Goal: Use online tool/utility: Utilize a website feature to perform a specific function

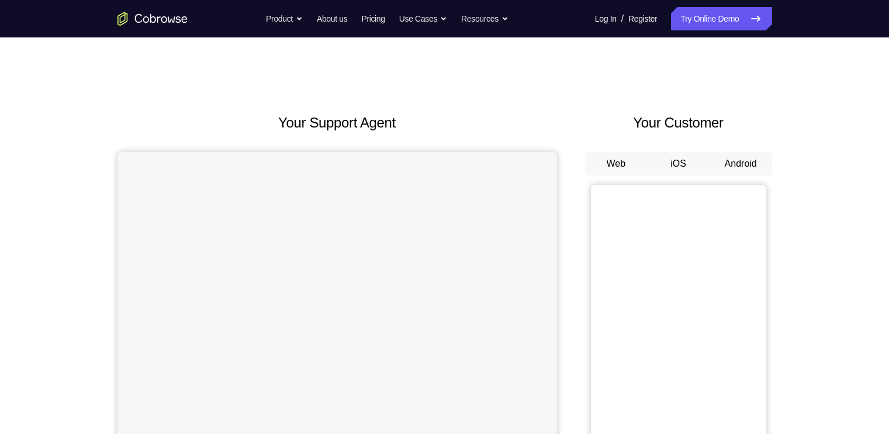
click at [749, 158] on button "Android" at bounding box center [740, 163] width 63 height 23
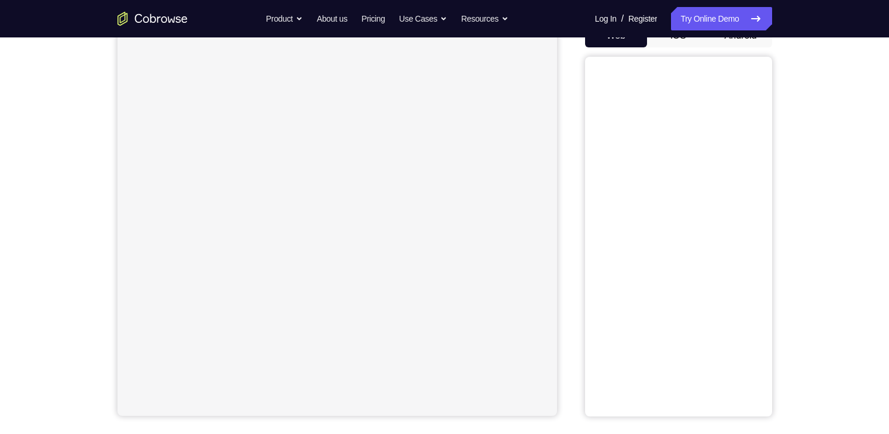
scroll to position [105, 0]
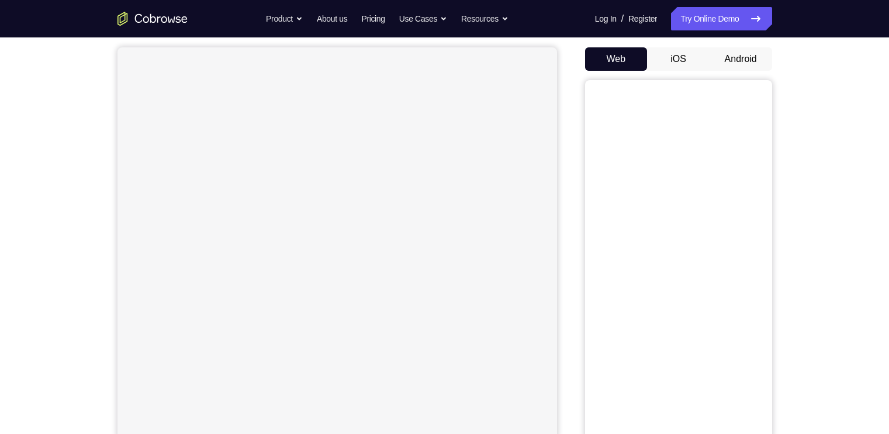
click at [743, 57] on button "Android" at bounding box center [740, 58] width 63 height 23
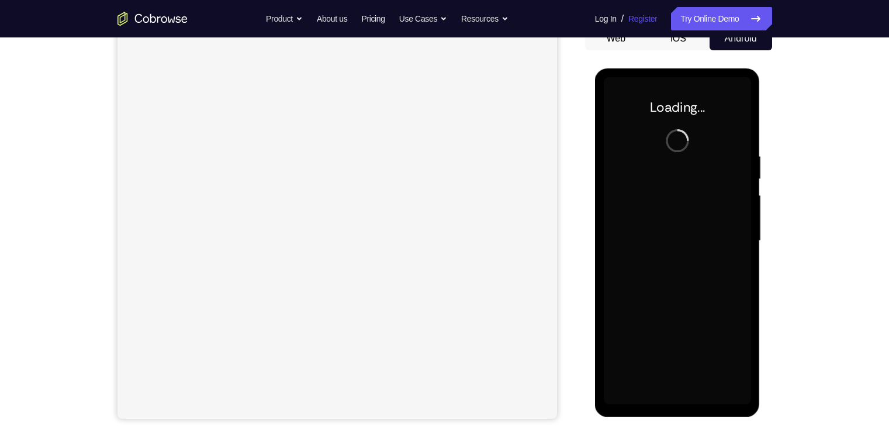
scroll to position [0, 0]
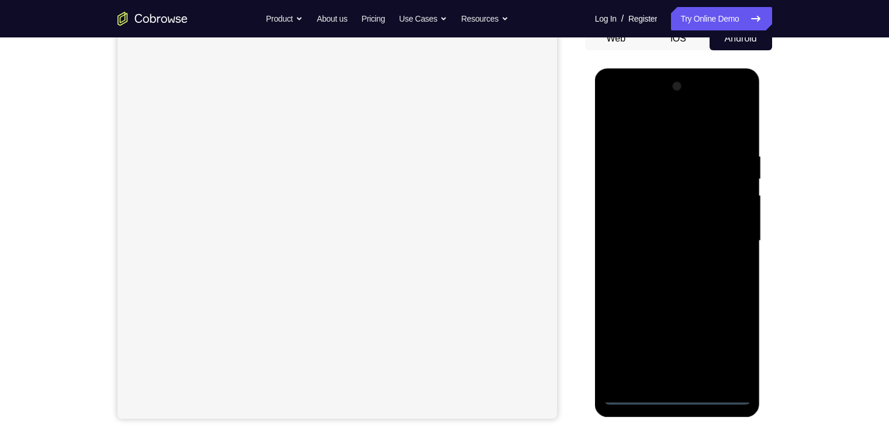
click at [671, 394] on div at bounding box center [677, 240] width 147 height 327
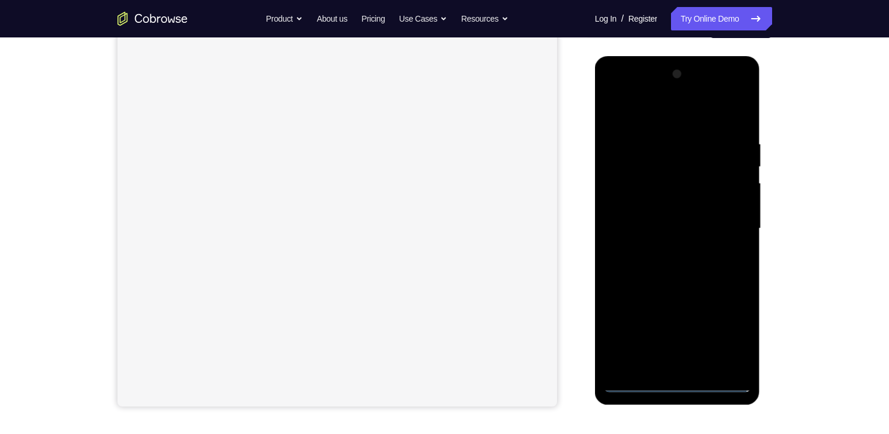
click at [682, 382] on div at bounding box center [677, 228] width 147 height 327
click at [730, 340] on div at bounding box center [677, 228] width 147 height 327
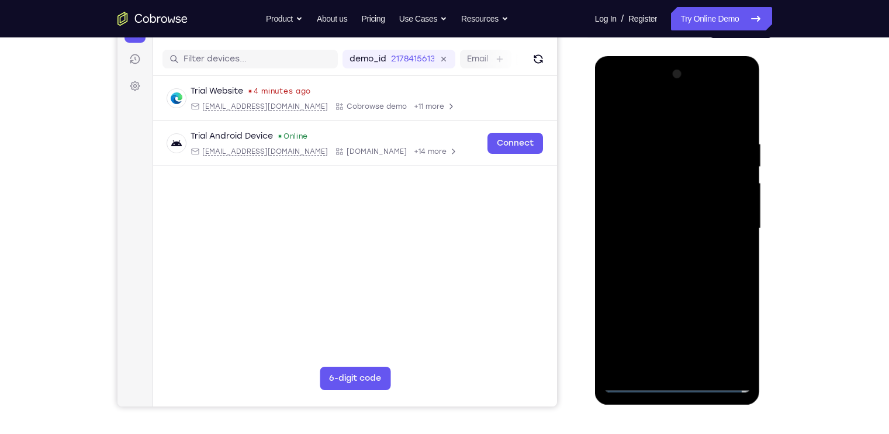
scroll to position [0, 0]
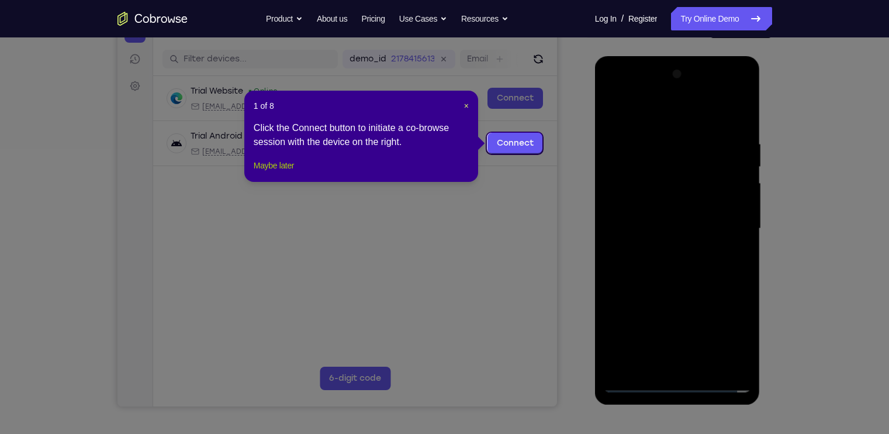
click at [287, 172] on button "Maybe later" at bounding box center [274, 165] width 40 height 14
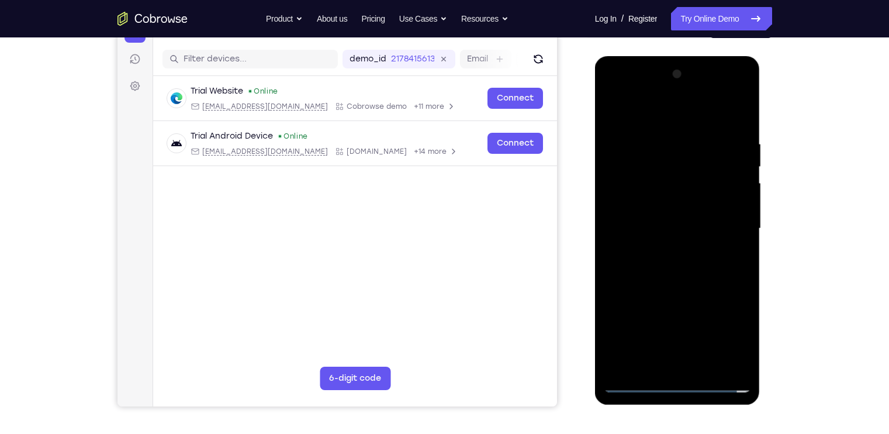
click at [728, 321] on div at bounding box center [677, 228] width 147 height 327
click at [724, 330] on div at bounding box center [677, 228] width 147 height 327
click at [677, 120] on div at bounding box center [677, 228] width 147 height 327
click at [723, 228] on div at bounding box center [677, 228] width 147 height 327
click at [666, 250] on div at bounding box center [677, 228] width 147 height 327
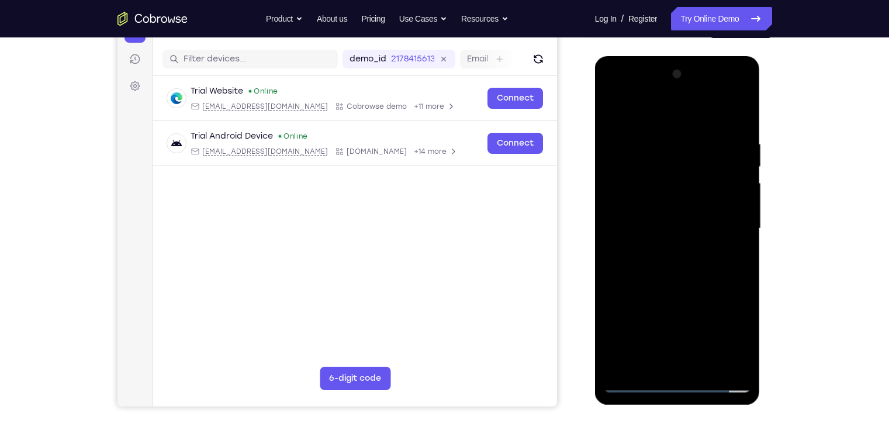
click at [670, 213] on div at bounding box center [677, 228] width 147 height 327
click at [656, 199] on div at bounding box center [677, 228] width 147 height 327
click at [684, 228] on div at bounding box center [677, 228] width 147 height 327
click at [646, 262] on div at bounding box center [677, 228] width 147 height 327
click at [705, 269] on div at bounding box center [677, 228] width 147 height 327
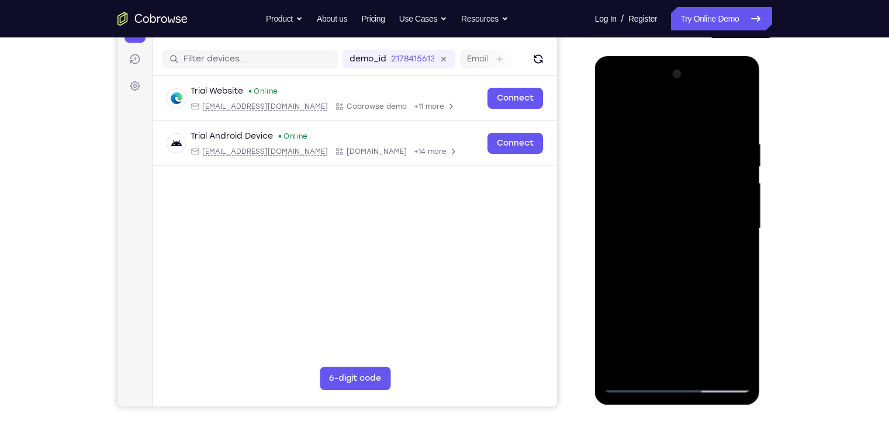
click at [737, 124] on div at bounding box center [677, 228] width 147 height 327
click at [735, 122] on div at bounding box center [677, 228] width 147 height 327
click at [663, 230] on span "Tap to Start" at bounding box center [677, 229] width 60 height 12
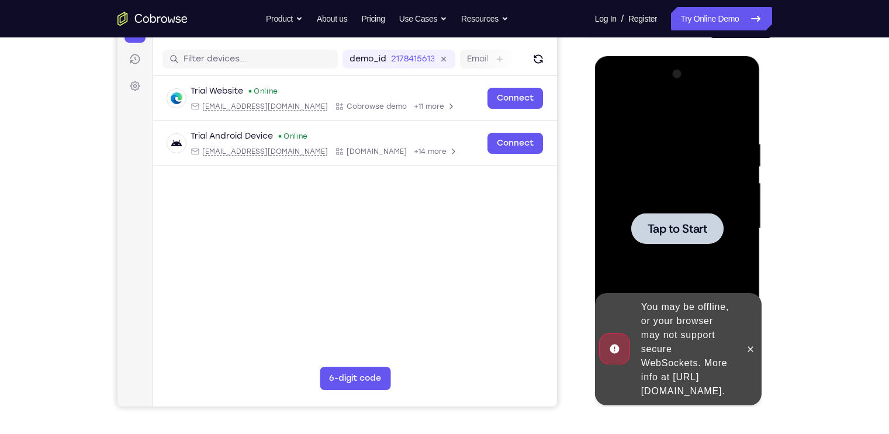
click at [688, 234] on span "Tap to Start" at bounding box center [677, 229] width 60 height 12
click at [746, 344] on icon at bounding box center [750, 348] width 9 height 9
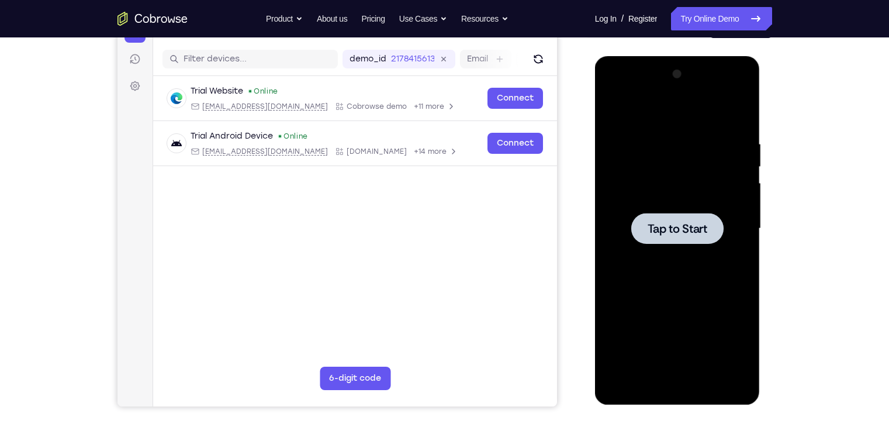
click at [688, 206] on div at bounding box center [677, 228] width 147 height 327
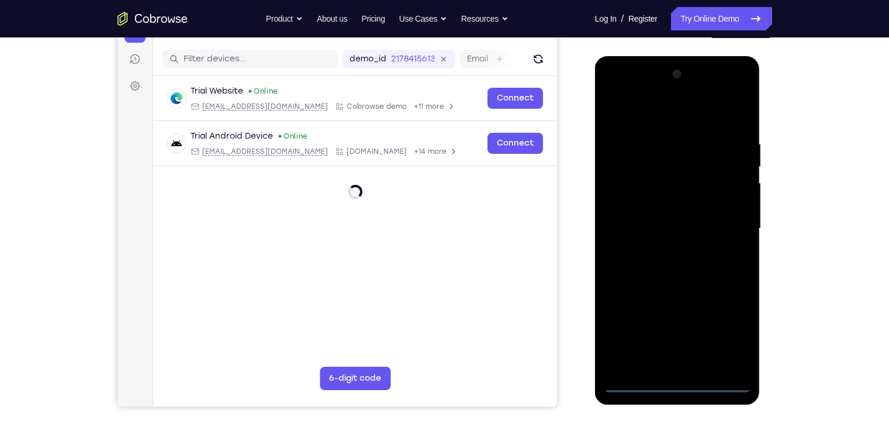
click at [668, 377] on div at bounding box center [677, 228] width 147 height 327
click at [684, 384] on div at bounding box center [677, 228] width 147 height 327
click at [677, 384] on div at bounding box center [677, 228] width 147 height 327
click at [730, 330] on div at bounding box center [677, 228] width 147 height 327
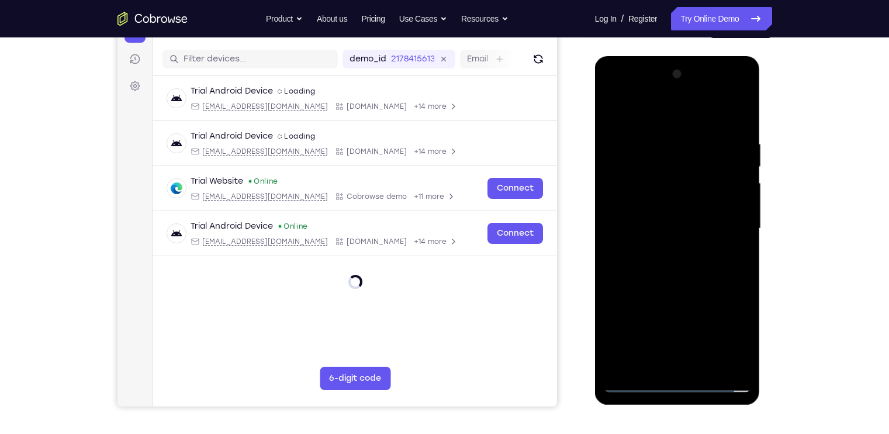
click at [727, 333] on div at bounding box center [677, 228] width 147 height 327
click at [733, 327] on div at bounding box center [677, 228] width 147 height 327
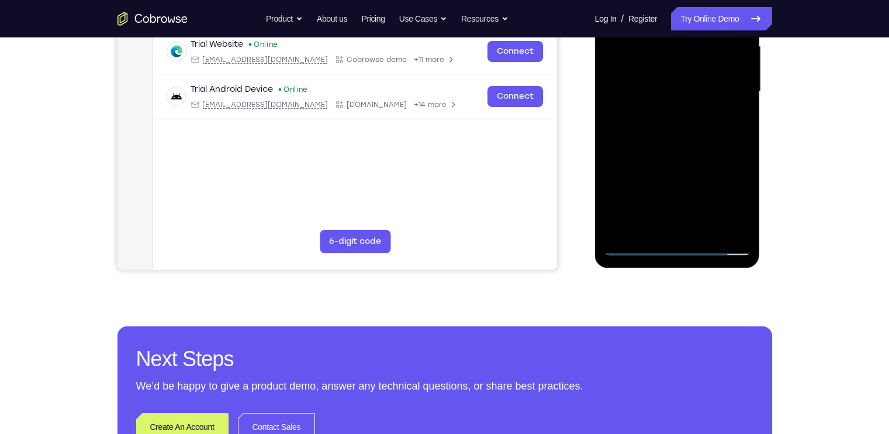
scroll to position [274, 0]
click at [726, 193] on div at bounding box center [677, 91] width 147 height 327
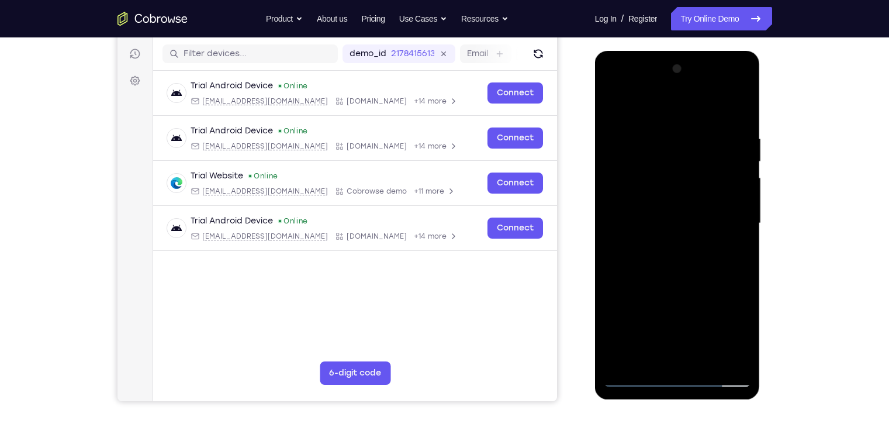
scroll to position [140, 0]
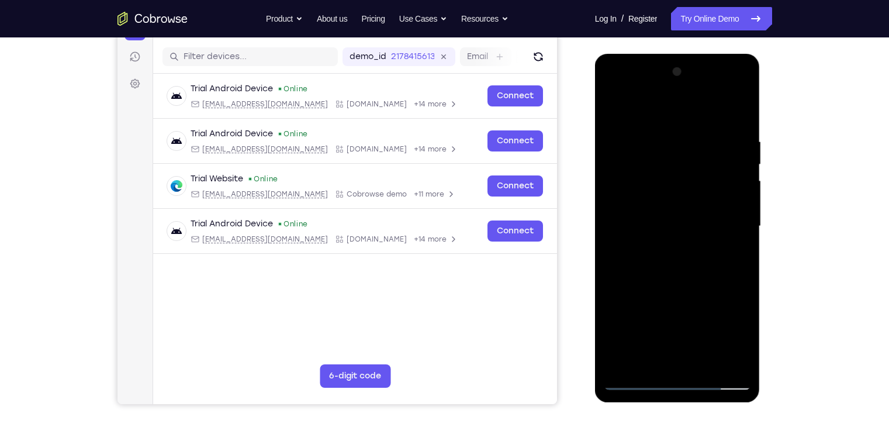
click at [680, 117] on div at bounding box center [677, 226] width 147 height 327
click at [657, 106] on div at bounding box center [677, 226] width 147 height 327
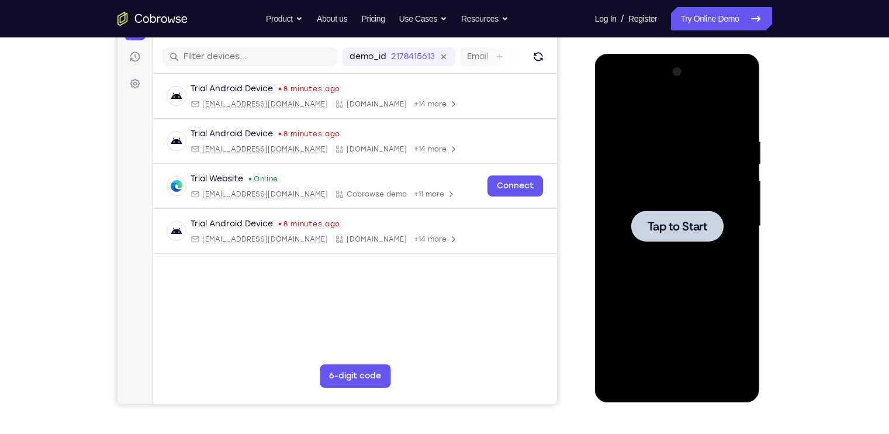
click at [695, 226] on span "Tap to Start" at bounding box center [677, 226] width 60 height 12
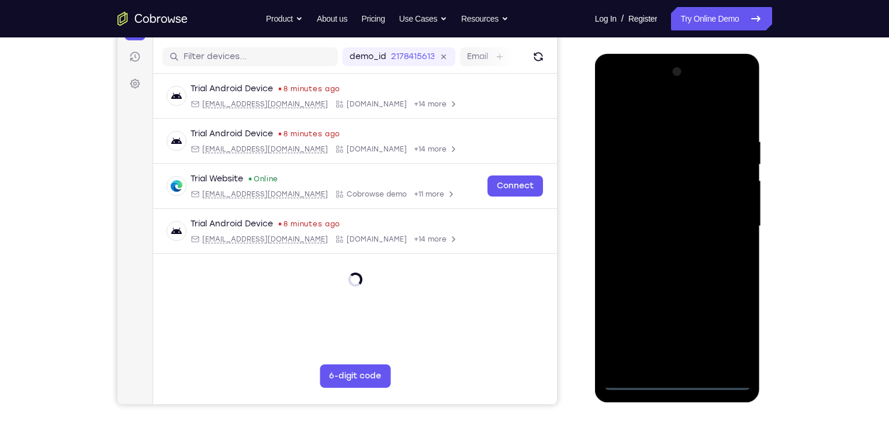
click at [681, 383] on div at bounding box center [677, 226] width 147 height 327
click at [725, 327] on div at bounding box center [677, 226] width 147 height 327
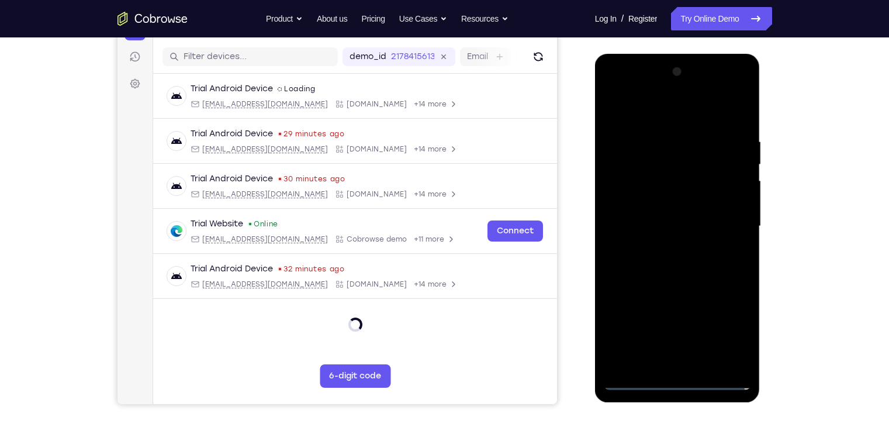
click at [725, 327] on div at bounding box center [677, 226] width 147 height 327
click at [640, 114] on div at bounding box center [677, 226] width 147 height 327
click at [719, 226] on div at bounding box center [677, 226] width 147 height 327
click at [667, 250] on div at bounding box center [677, 226] width 147 height 327
click at [649, 213] on div at bounding box center [677, 226] width 147 height 327
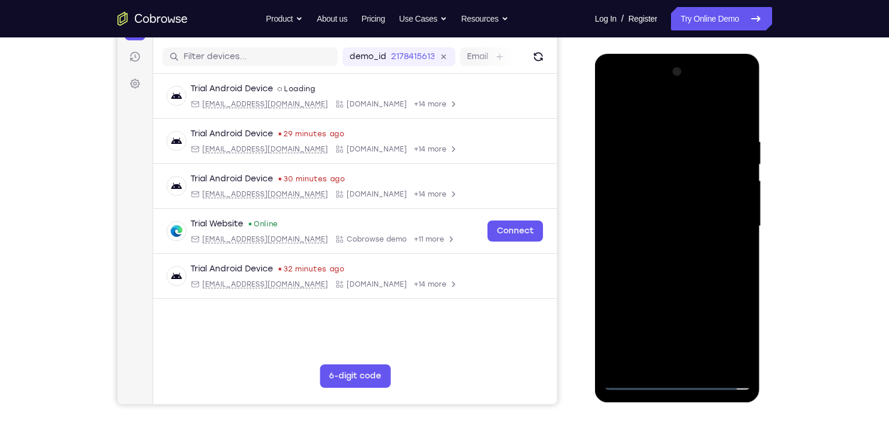
click at [649, 202] on div at bounding box center [677, 226] width 147 height 327
click at [640, 222] on div at bounding box center [677, 226] width 147 height 327
click at [674, 268] on div at bounding box center [677, 226] width 147 height 327
click at [677, 259] on div at bounding box center [677, 226] width 147 height 327
click at [684, 272] on div at bounding box center [677, 226] width 147 height 327
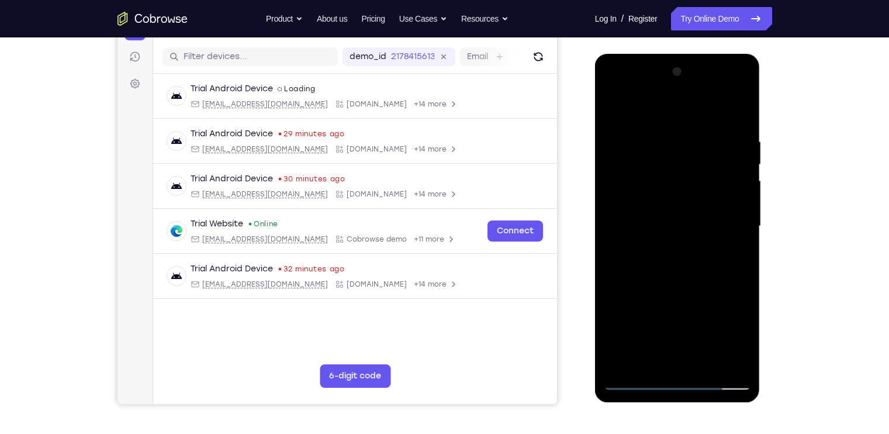
drag, startPoint x: 691, startPoint y: 282, endPoint x: 683, endPoint y: 237, distance: 46.3
click at [683, 237] on div at bounding box center [677, 226] width 147 height 327
drag, startPoint x: 675, startPoint y: 272, endPoint x: 672, endPoint y: 205, distance: 66.7
click at [672, 205] on div at bounding box center [677, 226] width 147 height 327
click at [611, 337] on div at bounding box center [677, 226] width 147 height 327
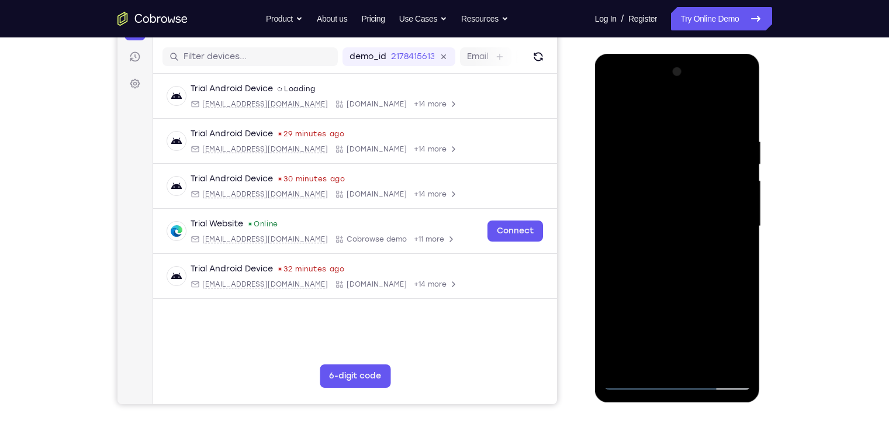
drag, startPoint x: 702, startPoint y: 278, endPoint x: 693, endPoint y: 169, distance: 109.1
click at [693, 169] on div at bounding box center [677, 226] width 147 height 327
click at [651, 233] on div at bounding box center [677, 226] width 147 height 327
drag, startPoint x: 652, startPoint y: 293, endPoint x: 653, endPoint y: 210, distance: 83.0
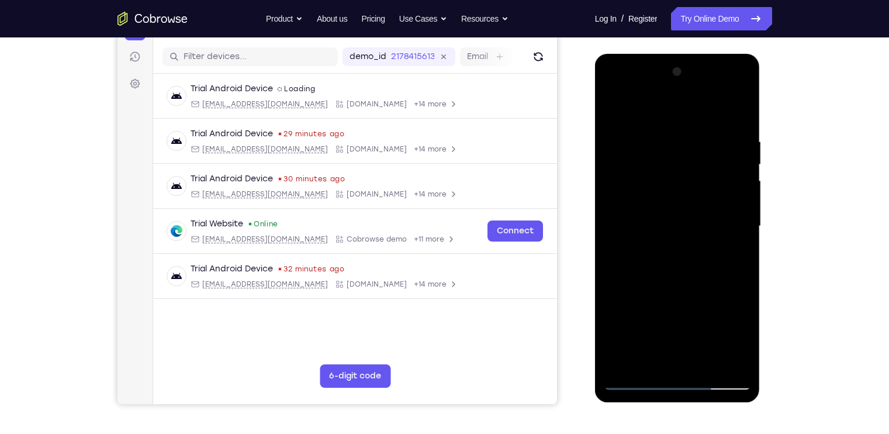
click at [653, 210] on div at bounding box center [677, 226] width 147 height 327
drag, startPoint x: 692, startPoint y: 243, endPoint x: 715, endPoint y: 325, distance: 85.3
click at [715, 325] on div at bounding box center [677, 226] width 147 height 327
drag, startPoint x: 690, startPoint y: 161, endPoint x: 685, endPoint y: 261, distance: 100.0
click at [685, 261] on div at bounding box center [677, 226] width 147 height 327
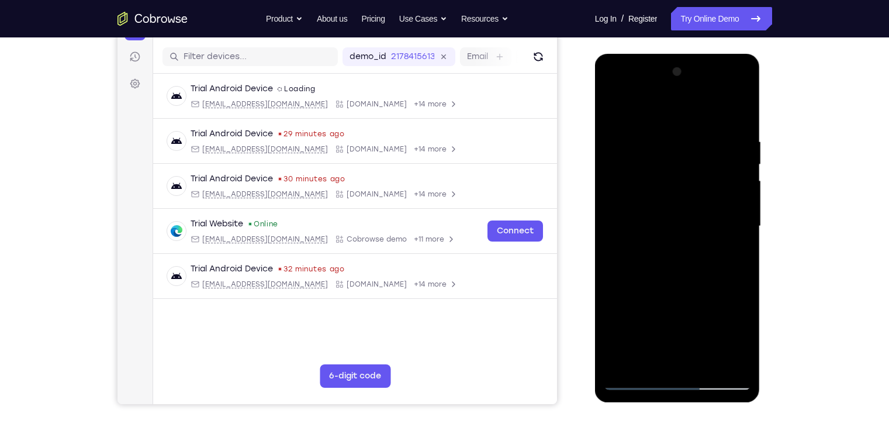
drag, startPoint x: 672, startPoint y: 212, endPoint x: 672, endPoint y: 321, distance: 109.3
click at [672, 321] on div at bounding box center [677, 226] width 147 height 327
drag, startPoint x: 672, startPoint y: 179, endPoint x: 669, endPoint y: 317, distance: 138.5
click at [669, 317] on div at bounding box center [677, 226] width 147 height 327
click at [652, 144] on div at bounding box center [677, 226] width 147 height 327
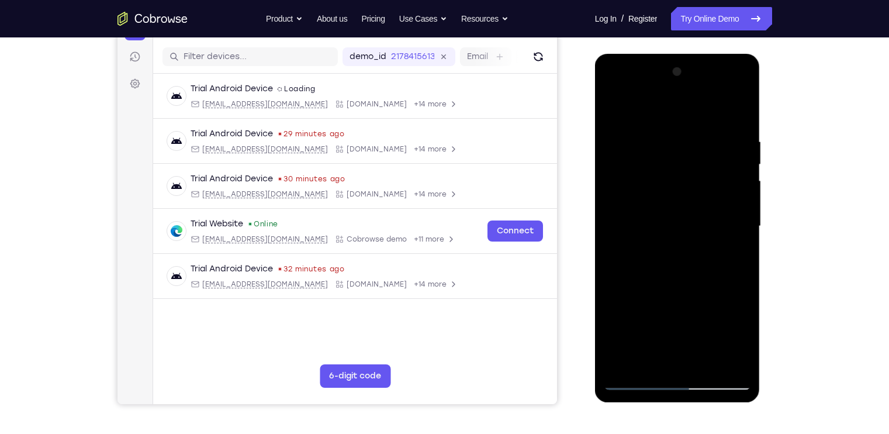
click at [652, 144] on div at bounding box center [677, 226] width 147 height 327
drag, startPoint x: 700, startPoint y: 188, endPoint x: 728, endPoint y: 252, distance: 70.1
click at [728, 252] on div at bounding box center [677, 226] width 147 height 327
drag, startPoint x: 700, startPoint y: 255, endPoint x: 699, endPoint y: 226, distance: 29.2
click at [699, 226] on div at bounding box center [677, 226] width 147 height 327
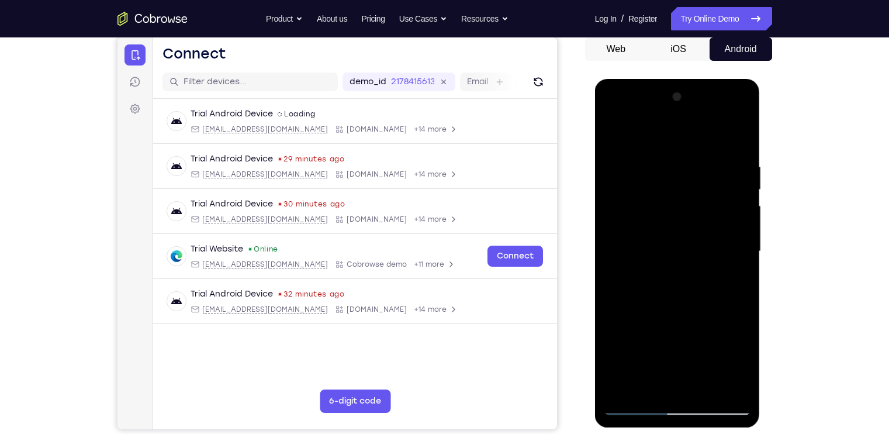
scroll to position [113, 0]
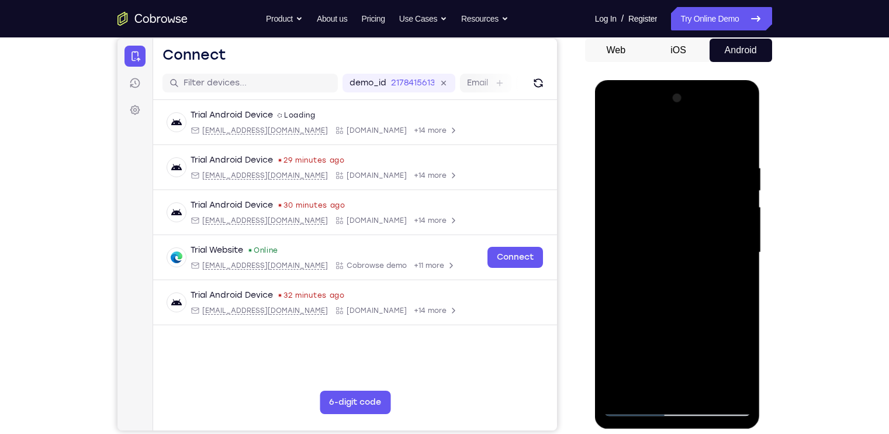
drag, startPoint x: 695, startPoint y: 292, endPoint x: 679, endPoint y: 224, distance: 70.3
click at [679, 224] on div at bounding box center [677, 252] width 147 height 327
click at [736, 138] on div at bounding box center [677, 252] width 147 height 327
click at [736, 133] on div at bounding box center [677, 252] width 147 height 327
drag, startPoint x: 681, startPoint y: 290, endPoint x: 678, endPoint y: 252, distance: 37.5
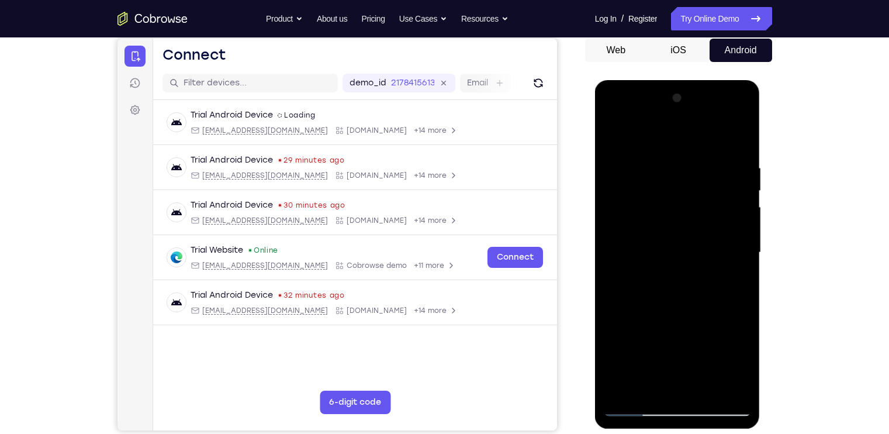
click at [678, 252] on div at bounding box center [677, 252] width 147 height 327
click at [612, 347] on div at bounding box center [677, 252] width 147 height 327
click at [745, 240] on div at bounding box center [677, 252] width 147 height 327
click at [738, 136] on div at bounding box center [677, 252] width 147 height 327
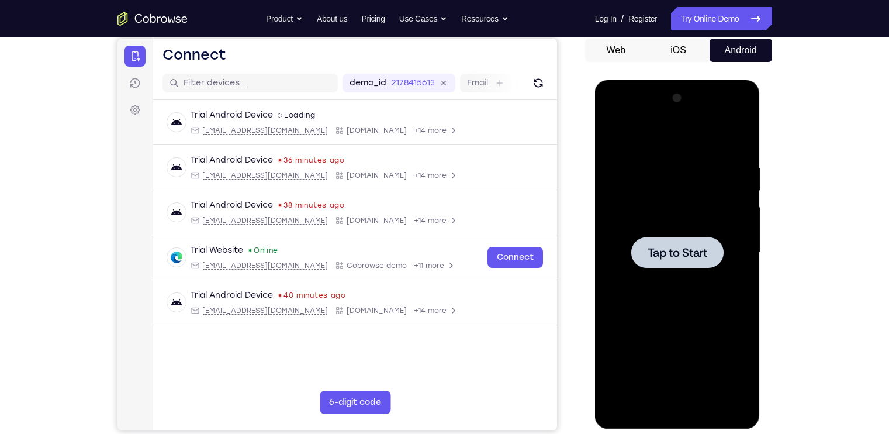
click at [645, 237] on div at bounding box center [677, 252] width 92 height 31
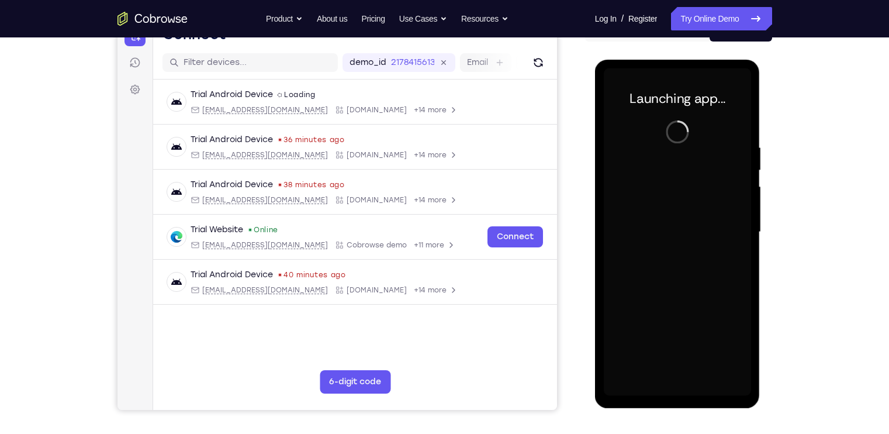
scroll to position [134, 0]
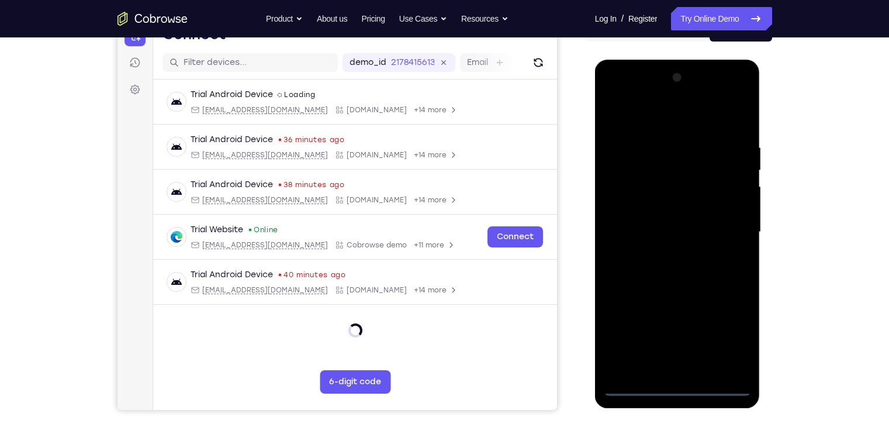
click at [676, 389] on div at bounding box center [677, 231] width 147 height 327
click at [727, 334] on div at bounding box center [677, 231] width 147 height 327
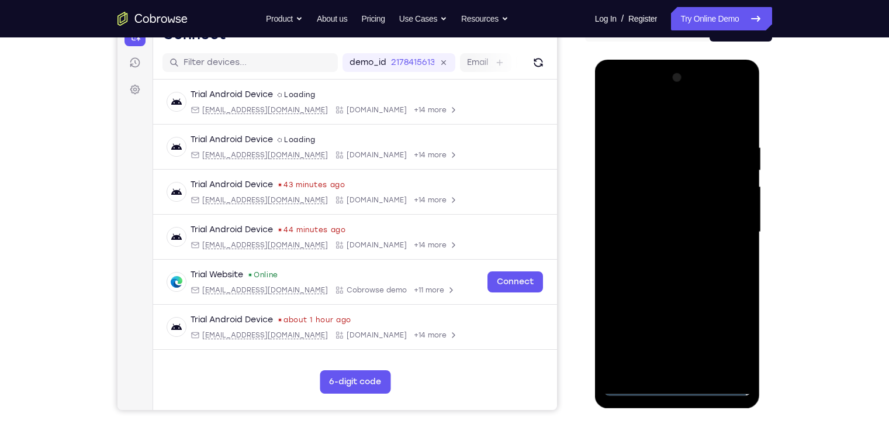
click at [645, 115] on div at bounding box center [677, 231] width 147 height 327
click at [725, 222] on div at bounding box center [677, 231] width 147 height 327
click at [668, 258] on div at bounding box center [677, 231] width 147 height 327
click at [656, 209] on div at bounding box center [677, 231] width 147 height 327
click at [656, 221] on div at bounding box center [677, 231] width 147 height 327
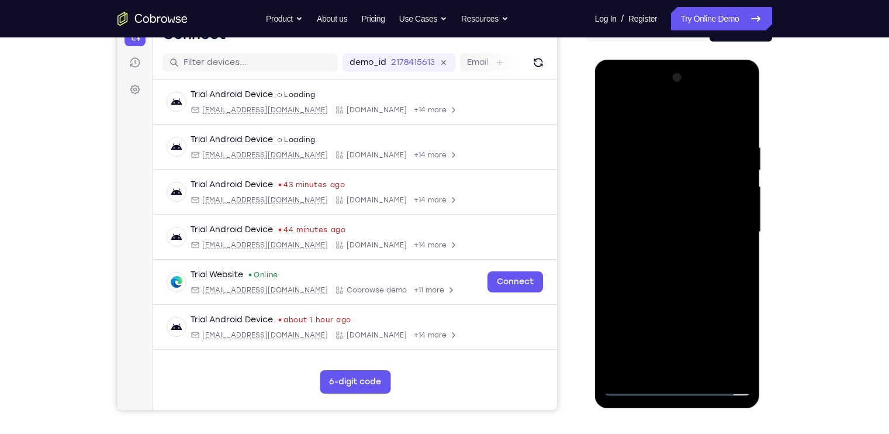
drag, startPoint x: 741, startPoint y: 189, endPoint x: 723, endPoint y: 140, distance: 52.1
click at [723, 140] on div at bounding box center [677, 231] width 147 height 327
click at [674, 200] on div at bounding box center [677, 231] width 147 height 327
drag, startPoint x: 657, startPoint y: 105, endPoint x: 656, endPoint y: 41, distance: 64.3
click at [656, 60] on html "Online web based iOS Simulators and Android Emulators. Run iPhone, iPad, Mobile…" at bounding box center [678, 235] width 167 height 351
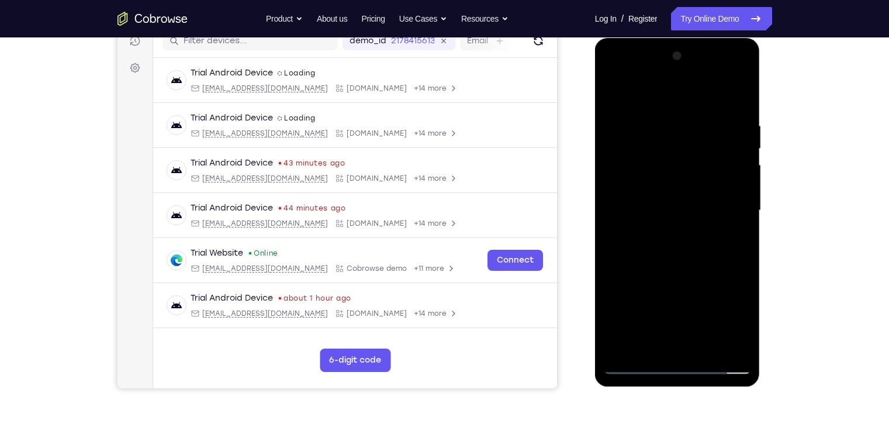
scroll to position [154, 0]
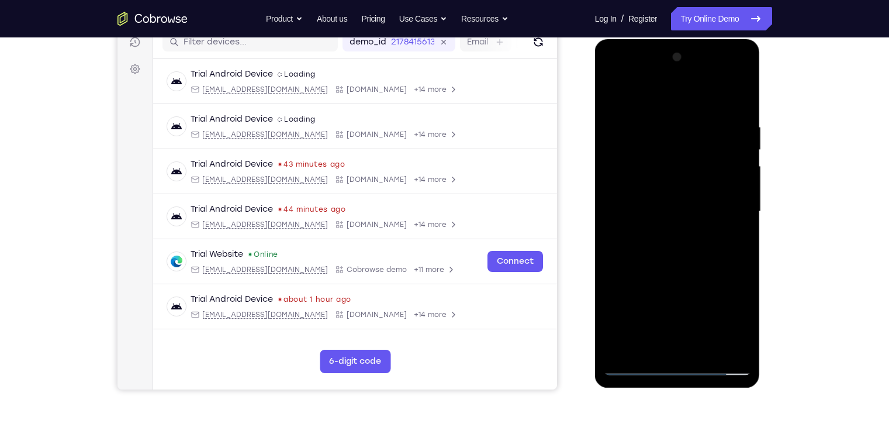
drag, startPoint x: 712, startPoint y: 278, endPoint x: 704, endPoint y: 241, distance: 37.3
click at [704, 241] on div at bounding box center [677, 211] width 147 height 327
drag, startPoint x: 684, startPoint y: 251, endPoint x: 685, endPoint y: 212, distance: 39.2
click at [685, 212] on div at bounding box center [677, 211] width 147 height 327
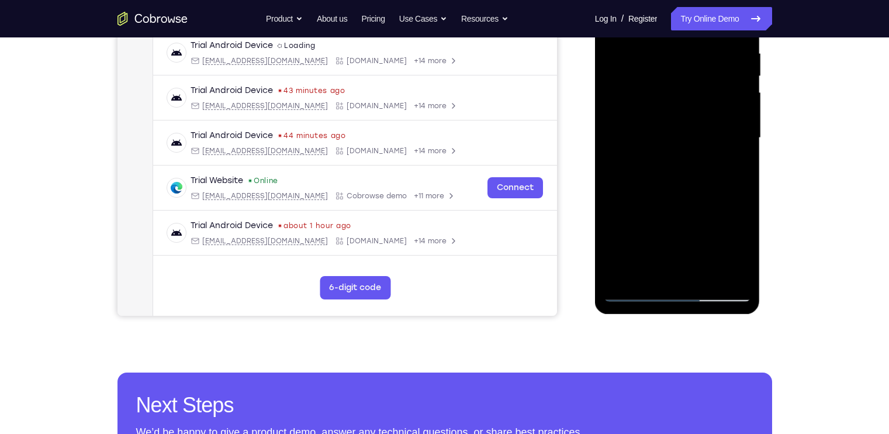
scroll to position [229, 0]
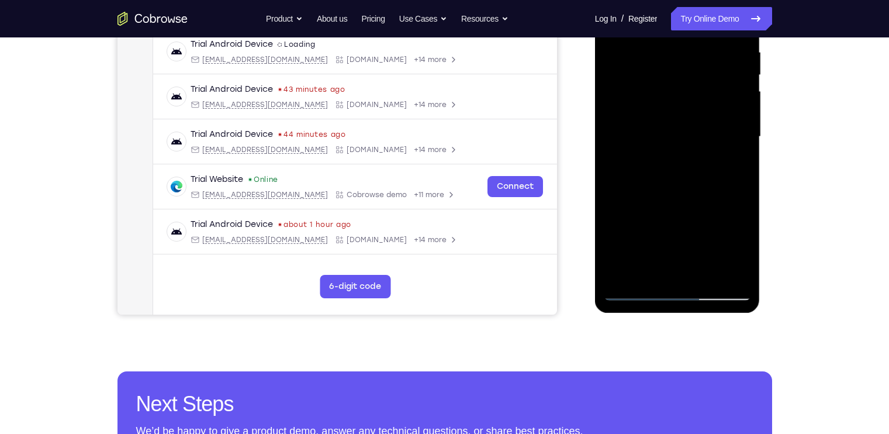
click at [707, 275] on div at bounding box center [677, 136] width 147 height 327
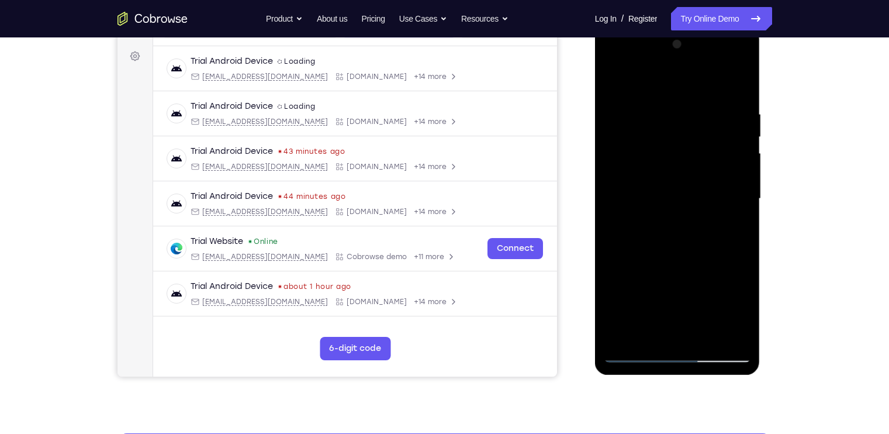
scroll to position [163, 0]
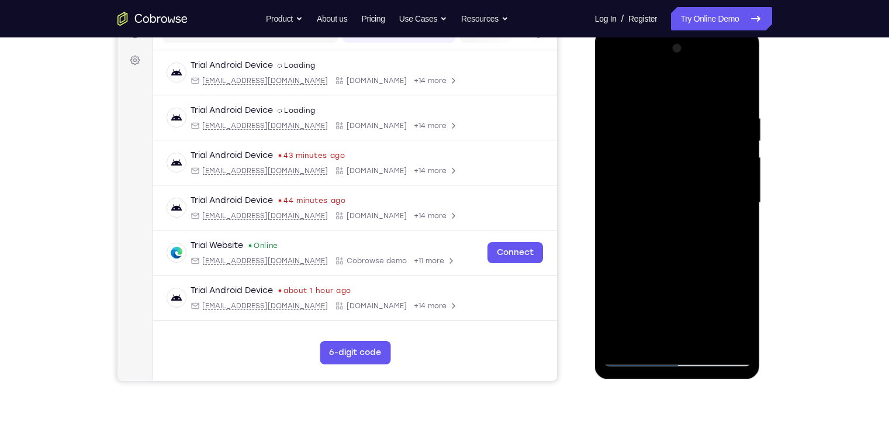
drag, startPoint x: 679, startPoint y: 289, endPoint x: 693, endPoint y: 173, distance: 117.1
click at [693, 173] on div at bounding box center [677, 202] width 147 height 327
click at [613, 287] on div at bounding box center [677, 202] width 147 height 327
